Goal: Information Seeking & Learning: Check status

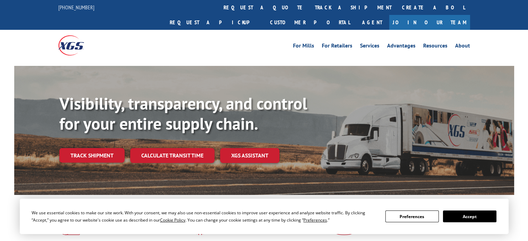
click at [77, 153] on div "Visibility, transparency, and control for your entire supply chain. Track shipm…" at bounding box center [286, 142] width 455 height 97
click at [79, 148] on link "Track shipment" at bounding box center [91, 155] width 65 height 15
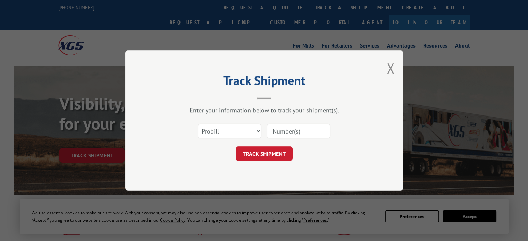
click at [280, 133] on input at bounding box center [299, 131] width 64 height 15
type input "17555326"
click at [270, 156] on button "TRACK SHIPMENT" at bounding box center [264, 154] width 57 height 15
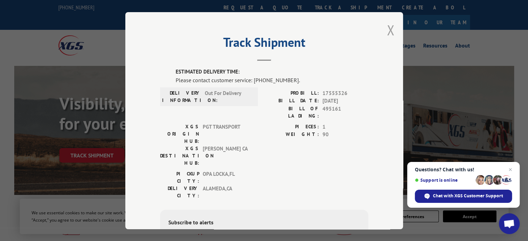
click at [387, 31] on button "Close modal" at bounding box center [391, 30] width 8 height 18
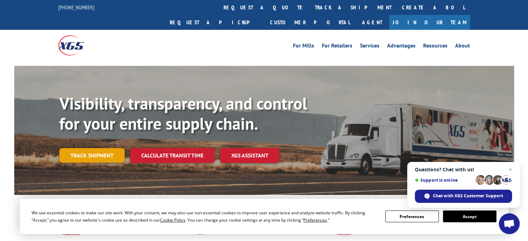
click at [92, 148] on link "Track shipment" at bounding box center [91, 155] width 65 height 15
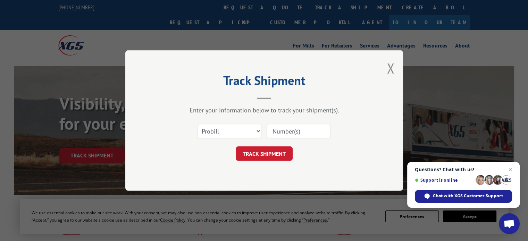
click at [298, 131] on input at bounding box center [299, 131] width 64 height 15
type input "17555326"
click at [286, 150] on button "TRACK SHIPMENT" at bounding box center [264, 154] width 57 height 15
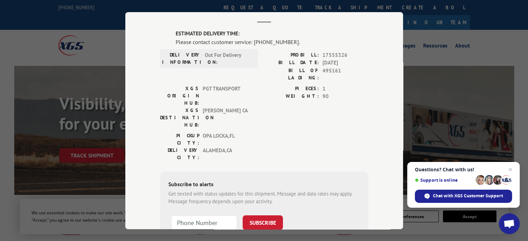
scroll to position [81, 0]
